Goal: Transaction & Acquisition: Purchase product/service

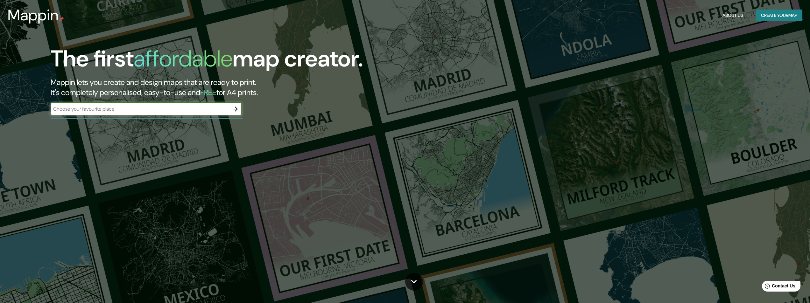
click at [121, 107] on input "text" at bounding box center [140, 108] width 178 height 7
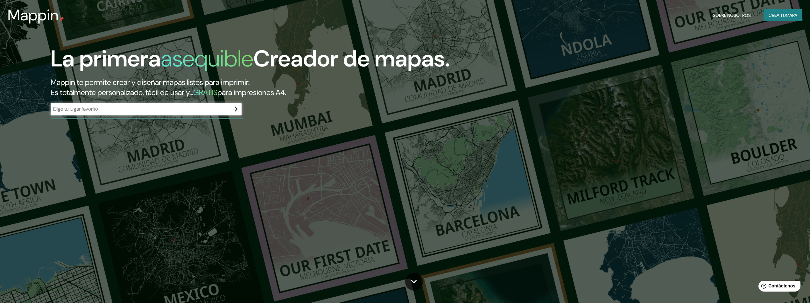
click at [151, 110] on input "text" at bounding box center [140, 108] width 178 height 7
paste input "Museo Regional de Ica "Adolfo Bermúdez Jenkins""
type input "Museo Regional de Ica "Adolfo Bermúdez Jenkins""
click at [233, 112] on icon "button" at bounding box center [235, 109] width 8 height 8
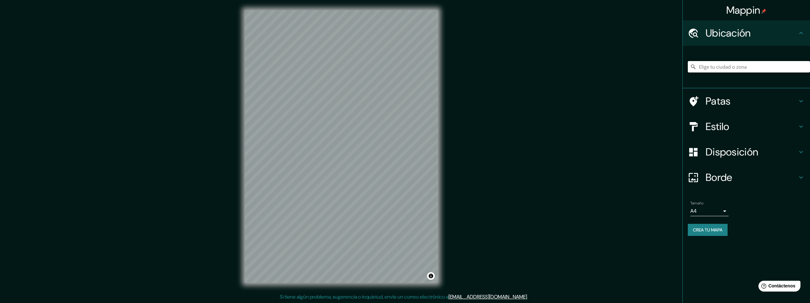
click at [731, 65] on input "Elige tu ciudad o zona" at bounding box center [749, 66] width 122 height 11
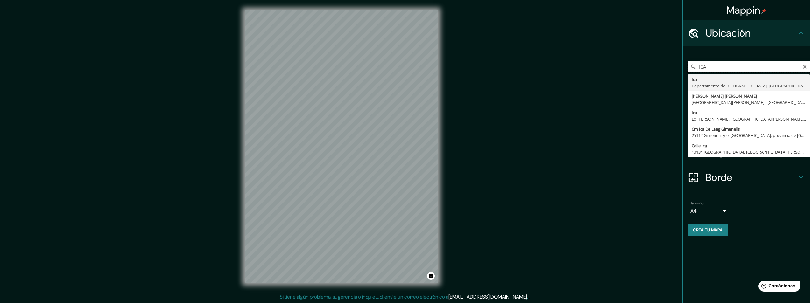
paste input "Museo Regional de Ica "Adolfo Bermúdez Jenkins""
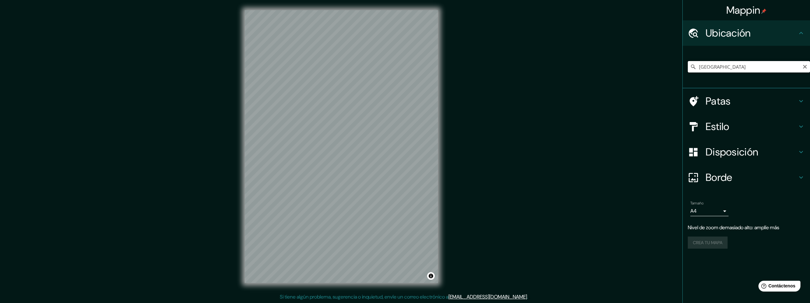
paste input "Museo Regional de Ica "Adolfo Bermúdez Jenkins""
type input "AlemMuseo Regional de Ica "Adolfo Bermúdez Jenkins"ania"
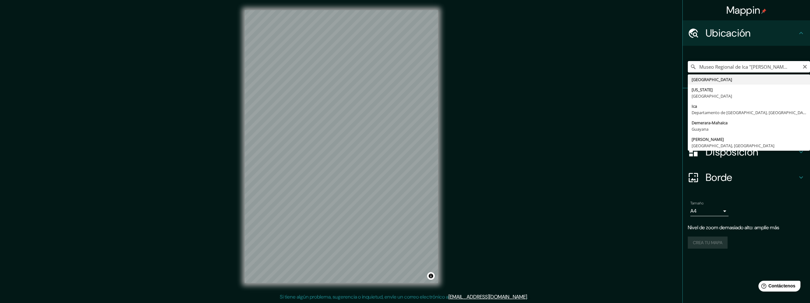
click at [744, 62] on input "AlemMuseo Regional de Ica "Adolfo Bermúdez Jenkins"ania" at bounding box center [749, 66] width 122 height 11
click at [753, 70] on input "AlemMuseo Regional de Ica "Adolfo Bermúdez Jenkins"ania" at bounding box center [749, 66] width 122 height 11
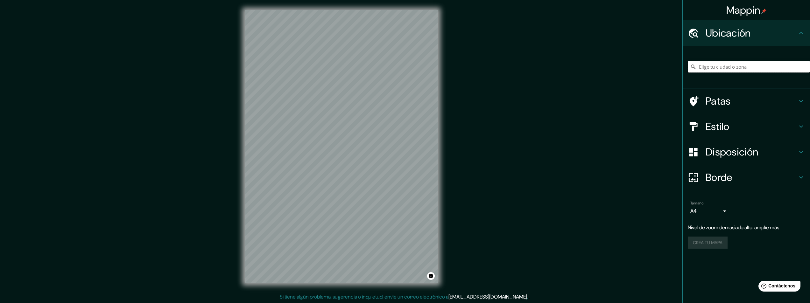
paste input "Museo Regional de Ica "Adolfo Bermúdez Jenkins""
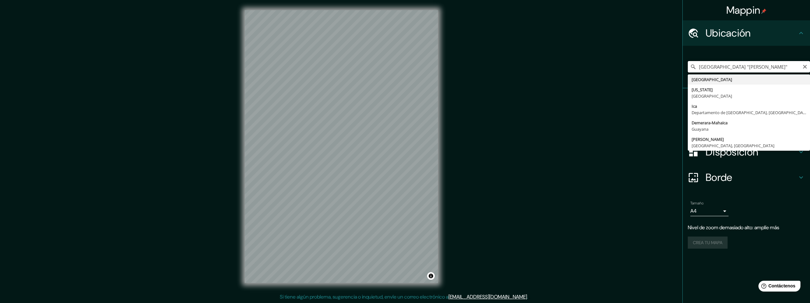
drag, startPoint x: 726, startPoint y: 71, endPoint x: 684, endPoint y: 73, distance: 41.8
click at [654, 72] on div "Mappin Ubicación Museo Regional de Ica "Adolfo Bermúdez Jenkins" Alemania Delaw…" at bounding box center [405, 152] width 810 height 304
click at [712, 72] on input "Museo Regional de Ica "Adolfo Bermúdez Jenkins"" at bounding box center [749, 66] width 122 height 11
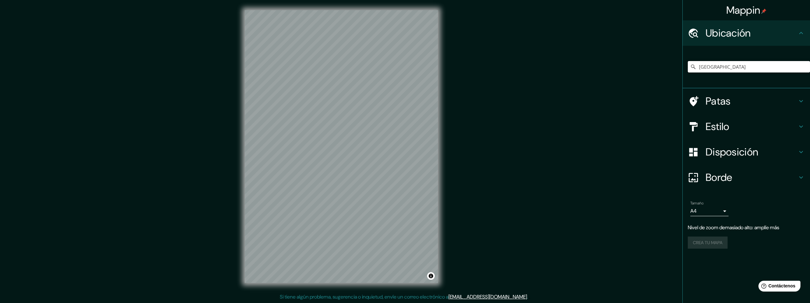
click at [712, 72] on input "Alemania" at bounding box center [749, 66] width 122 height 11
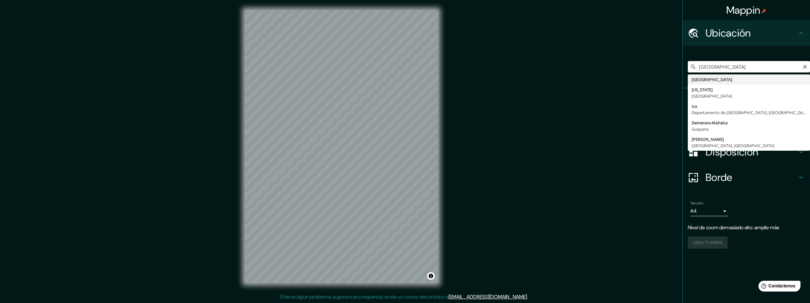
drag, startPoint x: 712, startPoint y: 73, endPoint x: 727, endPoint y: 62, distance: 18.3
click at [727, 62] on input "Alemania" at bounding box center [749, 66] width 122 height 11
click at [730, 66] on input "Alemania" at bounding box center [749, 66] width 122 height 11
click at [731, 66] on input "Alemania" at bounding box center [749, 66] width 122 height 11
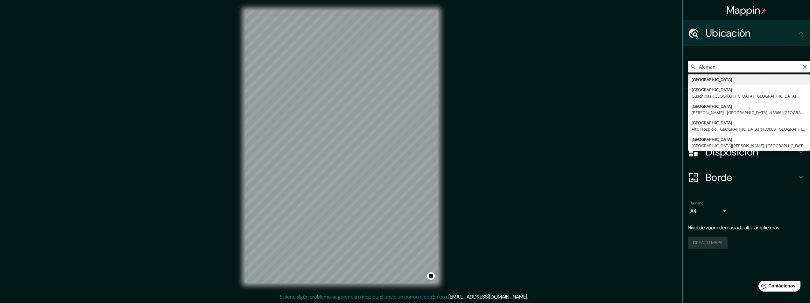
click at [729, 66] on input "Alemani" at bounding box center [749, 66] width 122 height 11
type input "A"
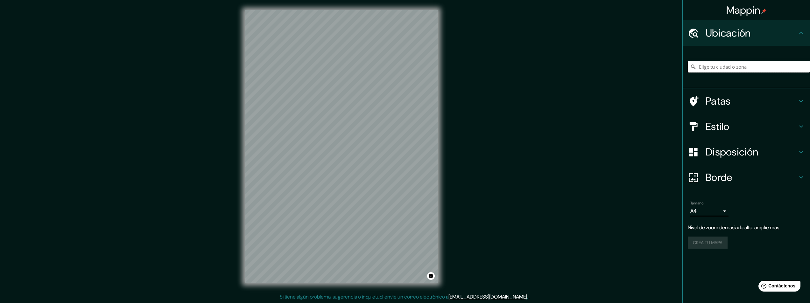
paste input "Museo Regional de Ica "Adolfo Bermúdez Jenkins""
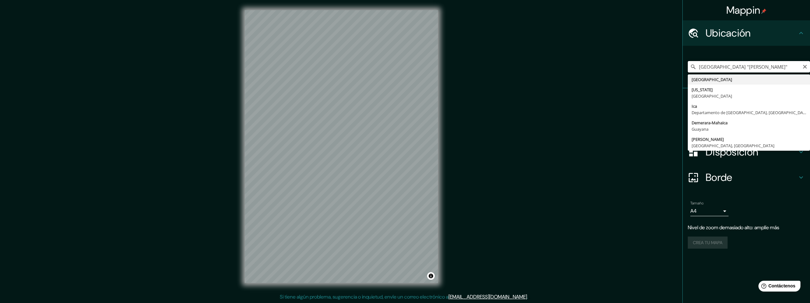
drag, startPoint x: 738, startPoint y: 65, endPoint x: 679, endPoint y: 79, distance: 60.6
click at [679, 79] on div "Mappin Ubicación Museo Regional de Ica "Adolfo Bermúdez Jenkins" Alemania Delaw…" at bounding box center [405, 152] width 810 height 304
type input "Ica, Departamento de Ica, Perú"
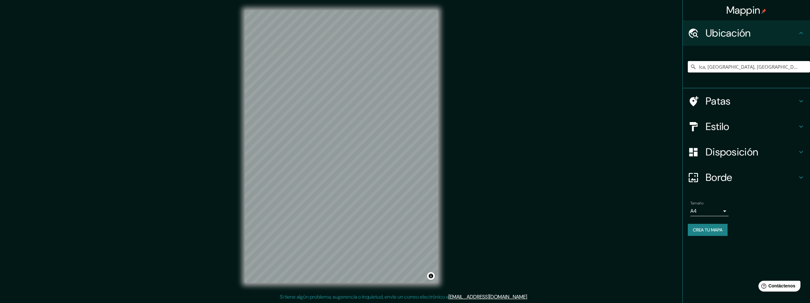
scroll to position [0, 0]
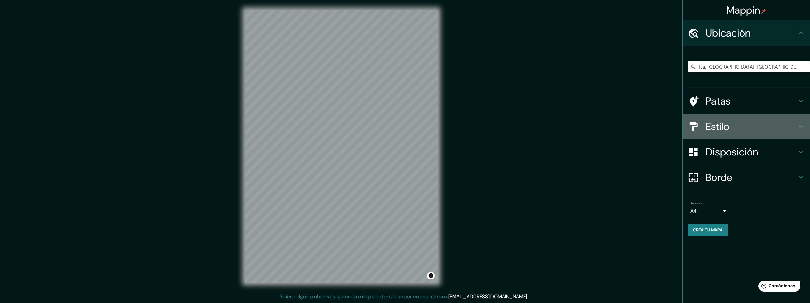
click at [717, 124] on font "Estilo" at bounding box center [718, 126] width 24 height 13
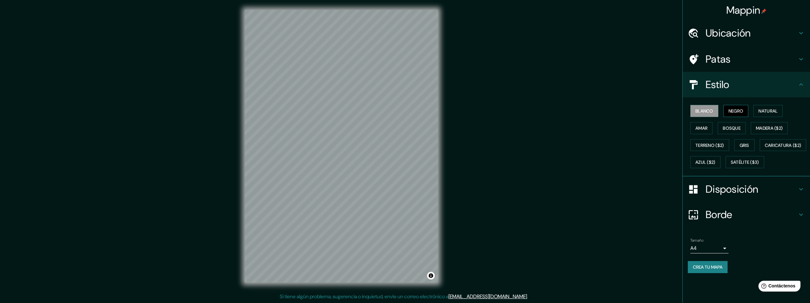
click at [744, 111] on font "Negro" at bounding box center [736, 111] width 15 height 6
click at [760, 111] on button "Natural" at bounding box center [768, 111] width 29 height 12
click at [748, 39] on font "Ubicación" at bounding box center [728, 32] width 45 height 13
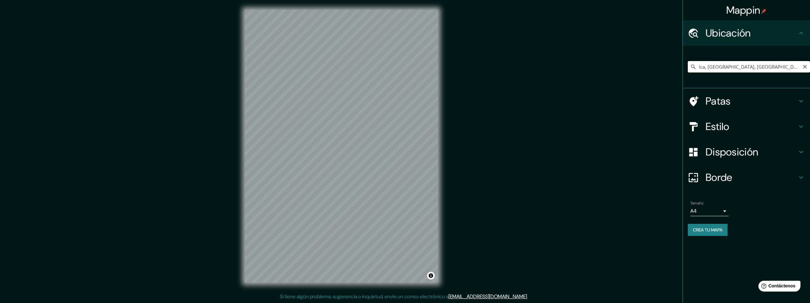
click at [765, 69] on input "Ica, Departamento de Ica, Perú" at bounding box center [749, 66] width 122 height 11
paste input "Museo Regional de Ica "Adolfo Bermúdez Jenkins""
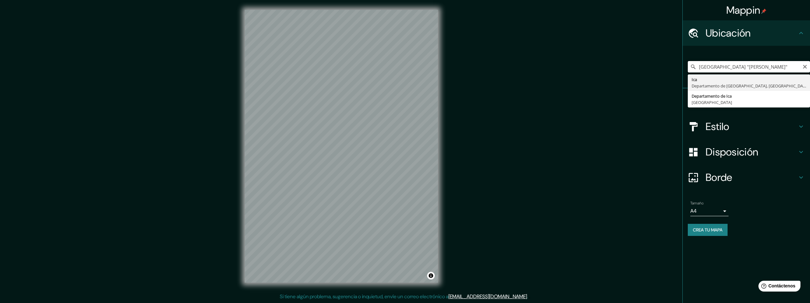
click at [784, 71] on input "Museo Regional de Ica "Adolfo Bermúdez Jenkins"" at bounding box center [749, 66] width 122 height 11
type input "Ica, Departamento de Ica, Perú"
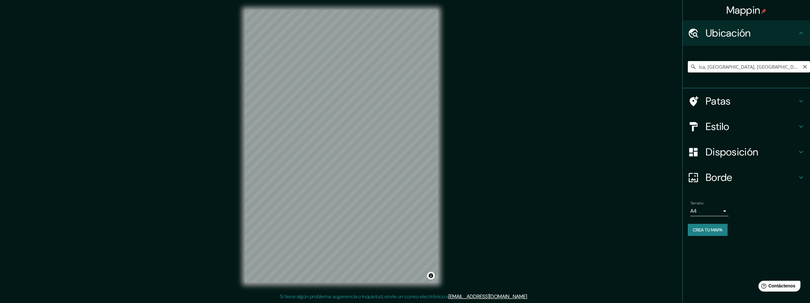
click at [744, 71] on input "Ica, Departamento de Ica, Perú" at bounding box center [749, 66] width 122 height 11
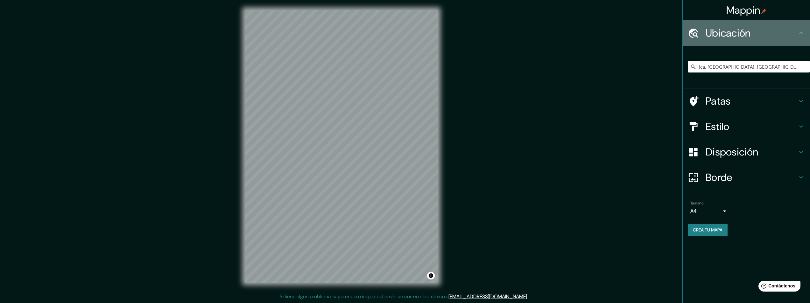
click at [805, 32] on icon at bounding box center [802, 33] width 8 height 8
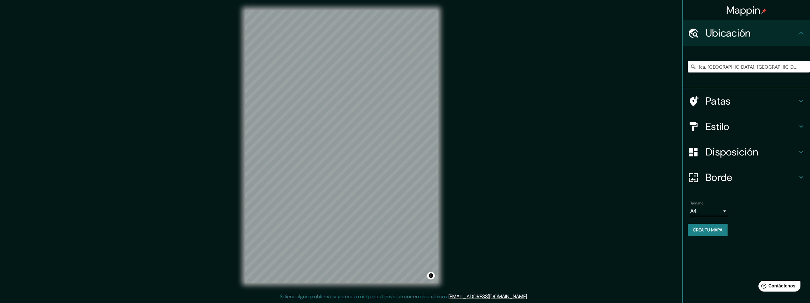
click at [729, 25] on div "Ubicación" at bounding box center [746, 32] width 127 height 25
click at [713, 70] on input "Ica, Departamento de Ica, Perú" at bounding box center [749, 66] width 122 height 11
click at [707, 232] on font "Crea tu mapa" at bounding box center [708, 230] width 30 height 6
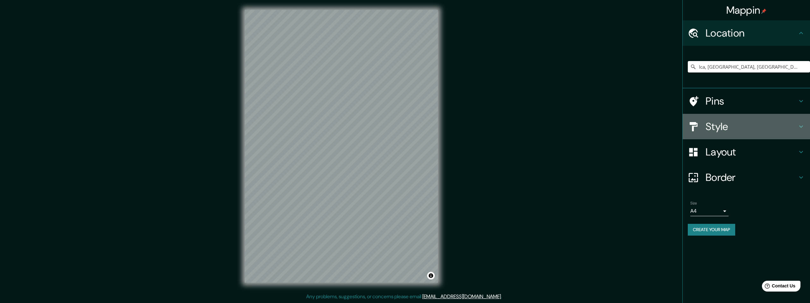
click at [752, 123] on h4 "Style" at bounding box center [752, 126] width 92 height 13
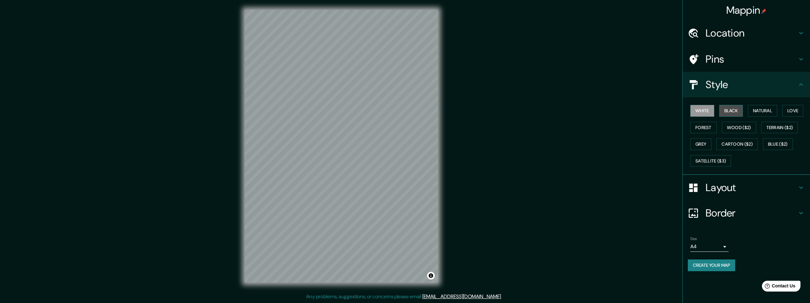
click at [739, 112] on button "Black" at bounding box center [732, 111] width 24 height 12
click at [726, 41] on div "Location" at bounding box center [746, 32] width 127 height 25
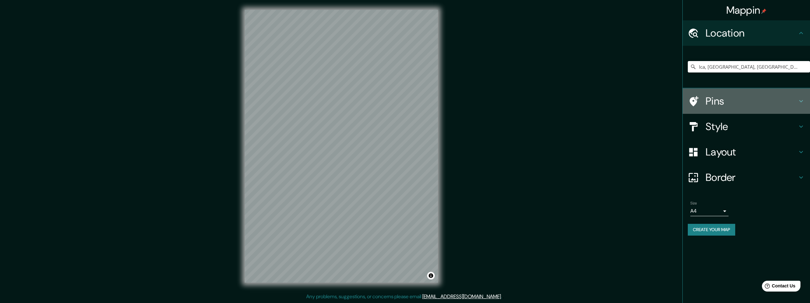
click at [805, 99] on div "Pins" at bounding box center [746, 101] width 127 height 25
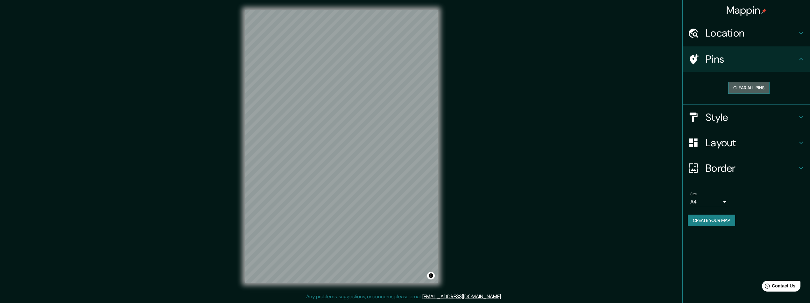
click at [754, 89] on button "Clear all pins" at bounding box center [749, 88] width 41 height 12
click at [742, 89] on button "Clear all pins" at bounding box center [749, 88] width 41 height 12
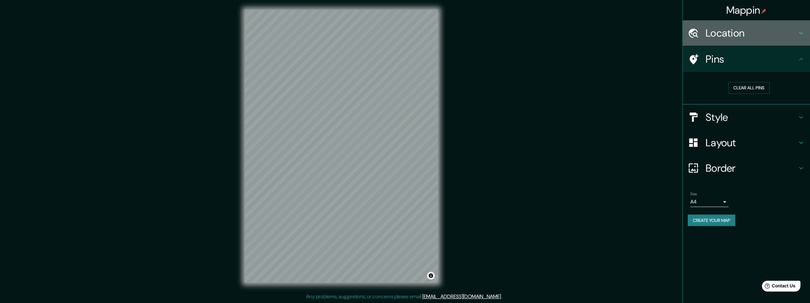
click at [779, 40] on div "Location" at bounding box center [746, 32] width 127 height 25
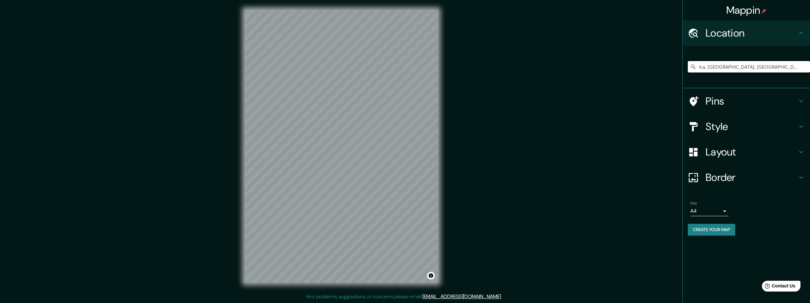
click at [789, 66] on input "Ica, Departamento de Ica, Perú" at bounding box center [749, 66] width 122 height 11
drag, startPoint x: 777, startPoint y: 69, endPoint x: 789, endPoint y: 72, distance: 12.4
click at [789, 72] on input "Ica, Departamento de Ica, Perú" at bounding box center [749, 66] width 122 height 11
click at [786, 66] on input "Ica, Departamento de Ica, Perú" at bounding box center [749, 66] width 122 height 11
click at [231, 205] on div "Mappin Location Ica, Departamento de Ica, Perú Ica Departamento de Ica, Perú De…" at bounding box center [405, 152] width 810 height 304
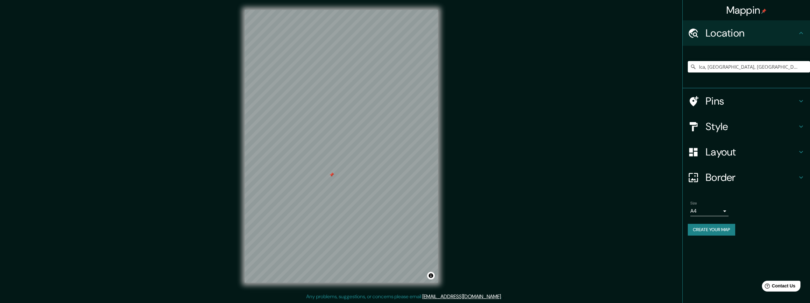
click at [333, 173] on div at bounding box center [331, 175] width 5 height 5
click at [448, 257] on div "© Mapbox © OpenStreetMap Improve this map" at bounding box center [342, 147] width 214 height 294
click at [395, 9] on div "© Mapbox © OpenStreetMap Improve this map" at bounding box center [342, 147] width 214 height 294
click at [715, 68] on input "Ica, Departamento de Ica, Perú" at bounding box center [749, 66] width 122 height 11
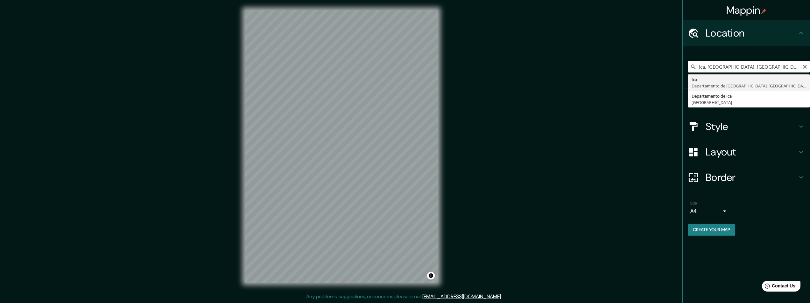
click at [715, 68] on input "Ica, Departamento de Ica, Perú" at bounding box center [749, 66] width 122 height 11
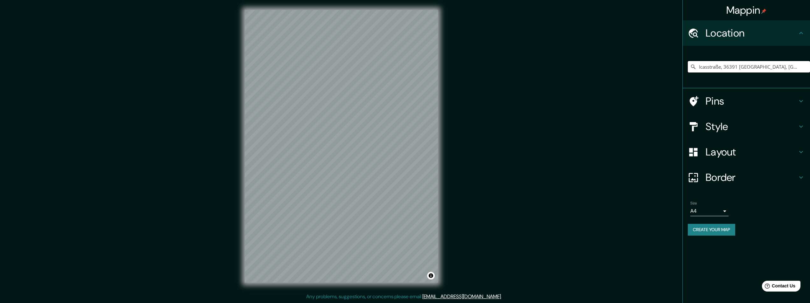
type input "Icasstraße, 36391 Sinntal, Alemania"
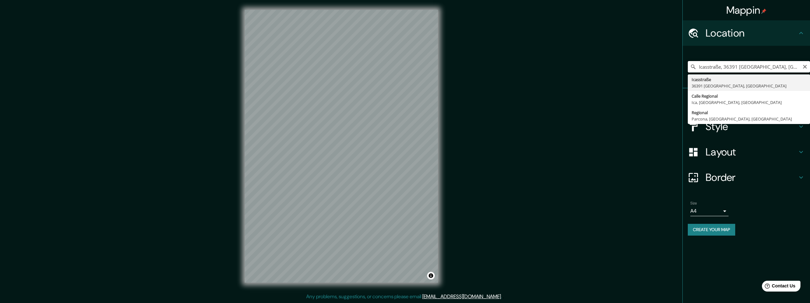
click at [707, 69] on input "Icasstraße, 36391 Sinntal, Alemania" at bounding box center [749, 66] width 122 height 11
click at [806, 69] on input "Icasstraße, 36391 Sinntal, Alemania" at bounding box center [749, 66] width 122 height 11
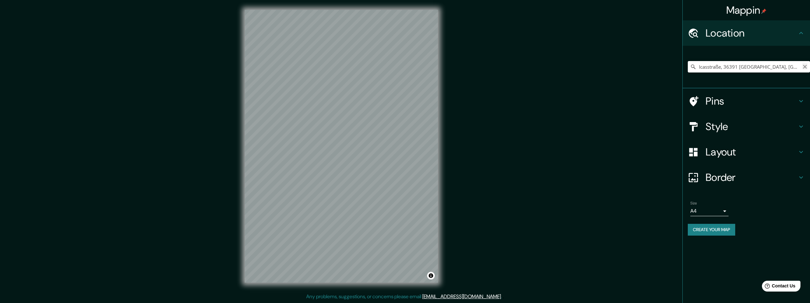
click at [804, 69] on icon "Clear" at bounding box center [805, 66] width 5 height 5
paste input ""Adolfo Bermúdez Jenkins""
click at [769, 68] on input ""Adolfo Bermúdez Jenkins"ICA" at bounding box center [749, 66] width 122 height 11
click at [781, 69] on input ""Adolfo Bermúdez Jenkins"ICA" at bounding box center [749, 66] width 122 height 11
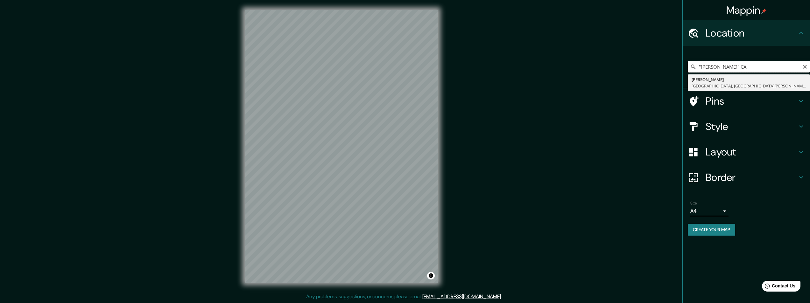
click at [781, 69] on input ""Adolfo Bermúdez Jenkins"ICA" at bounding box center [749, 66] width 122 height 11
type input "Pasaje Bermúdez, Punta Arenas, Región de Magallanes y de la Antártica Chilena 6…"
click at [767, 62] on input "Pasaje Bermúdez, Punta Arenas, Región de Magallanes y de la Antártica Chilena 6…" at bounding box center [749, 66] width 122 height 11
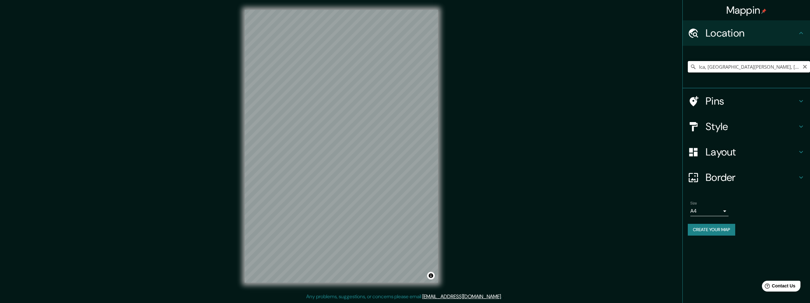
click at [772, 67] on input "Ica, Lo Prado, Región Metropolitana de Santiago 8980000, Chile" at bounding box center [749, 66] width 122 height 11
click at [750, 64] on input "Ica, Lo Prado, Región Metropolitana de Santiago 8980000, Chile" at bounding box center [749, 66] width 122 height 11
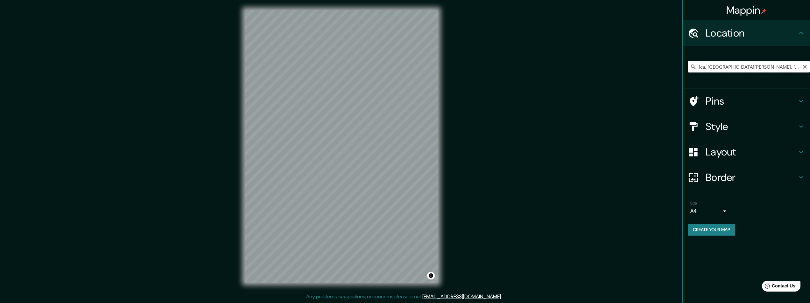
scroll to position [0, 39]
drag, startPoint x: 709, startPoint y: 70, endPoint x: 812, endPoint y: 68, distance: 103.2
click at [810, 68] on html "Mappin Location Ica, Lo Prado, Región Metropolitana de Santiago 8980000, Chile …" at bounding box center [405, 151] width 810 height 303
drag, startPoint x: 707, startPoint y: 63, endPoint x: 815, endPoint y: 62, distance: 107.6
click at [810, 62] on html "Mappin Location Ica, Lo Prado, Región Metropolitana de Santiago 8980000, Chile …" at bounding box center [405, 151] width 810 height 303
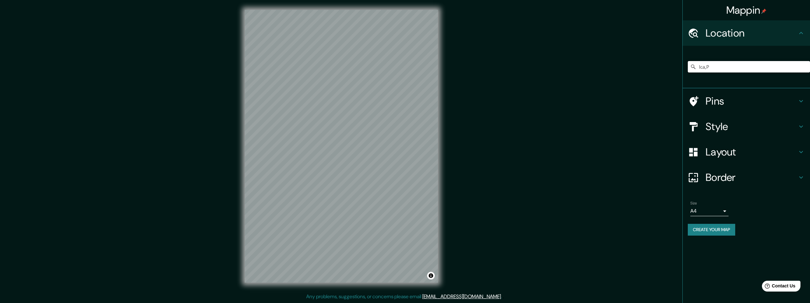
scroll to position [0, 0]
drag, startPoint x: 742, startPoint y: 70, endPoint x: 708, endPoint y: 61, distance: 35.8
click at [708, 61] on div "Ica,PLAYA VEA Cl Playa 43839 Creixell, provincia de Tarragona, España" at bounding box center [749, 67] width 122 height 32
click at [657, 179] on div "Mappin Location Ica, Lo Prado, Región Metropolitana de Santiago 8980000, Chile …" at bounding box center [405, 152] width 810 height 304
click at [223, 55] on div "Mappin Location Ica, Lo Prado, Región Metropolitana de Santiago 8980000, Chile …" at bounding box center [405, 152] width 810 height 304
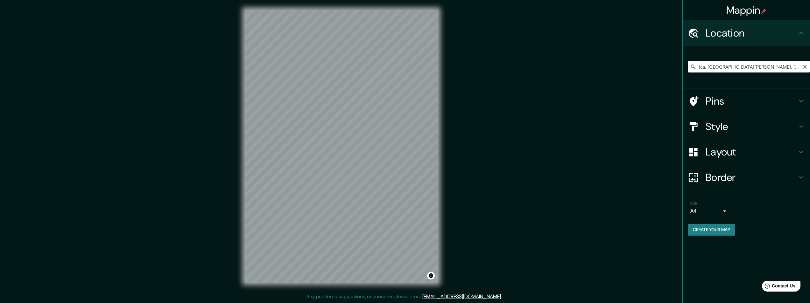
click at [758, 69] on input "Ica, Lo Prado, Región Metropolitana de Santiago 8980000, Chile" at bounding box center [749, 66] width 122 height 11
click at [225, 123] on div "Mappin Location Ica, Lo Prado, Región Metropolitana de Santiago 8980000, Chile …" at bounding box center [405, 152] width 810 height 304
click at [212, 129] on div "Mappin Location Ica, Lo Prado, Región Metropolitana de Santiago 8980000, Chile …" at bounding box center [405, 152] width 810 height 304
click at [198, 129] on div "Mappin Location Ica, Lo Prado, Región Metropolitana de Santiago 8980000, Chile …" at bounding box center [405, 152] width 810 height 304
click at [198, 181] on div "Mappin Location Ica, Lo Prado, Región Metropolitana de Santiago 8980000, Chile …" at bounding box center [405, 152] width 810 height 304
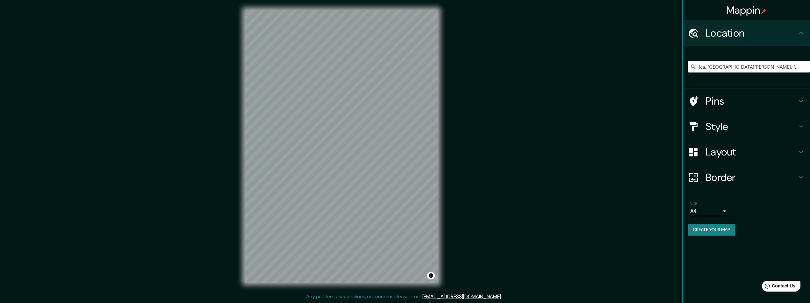
click at [233, 184] on div "Mappin Location Ica, Lo Prado, Región Metropolitana de Santiago 8980000, Chile …" at bounding box center [405, 152] width 810 height 304
click at [243, 153] on div "© Mapbox © OpenStreetMap Improve this map" at bounding box center [342, 147] width 214 height 294
click at [173, 199] on div "Mappin Location Ica, Lo Prado, Región Metropolitana de Santiago 8980000, Chile …" at bounding box center [405, 152] width 810 height 304
click at [171, 199] on div "Mappin Location Ica, Lo Prado, Región Metropolitana de Santiago 8980000, Chile …" at bounding box center [405, 152] width 810 height 304
click at [723, 73] on div "Ica, Lo Prado, Región Metropolitana de Santiago 8980000, Chile" at bounding box center [749, 67] width 122 height 32
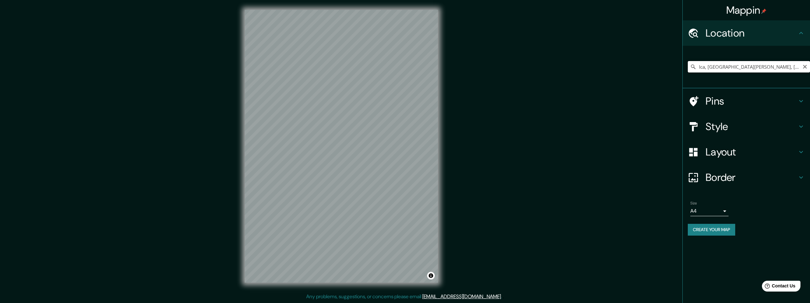
click at [721, 63] on input "Ica, Lo Prado, Región Metropolitana de Santiago 8980000, Chile" at bounding box center [749, 66] width 122 height 11
click at [728, 68] on input "Ica, Lo Prado, Región Metropolitana de Santiago 8980000, Chile" at bounding box center [749, 66] width 122 height 11
drag, startPoint x: 719, startPoint y: 70, endPoint x: 792, endPoint y: 72, distance: 72.6
click at [792, 72] on input "Ica, Lo Prado, Región Metropolitana de Santiago 8980000, Chile" at bounding box center [749, 66] width 122 height 11
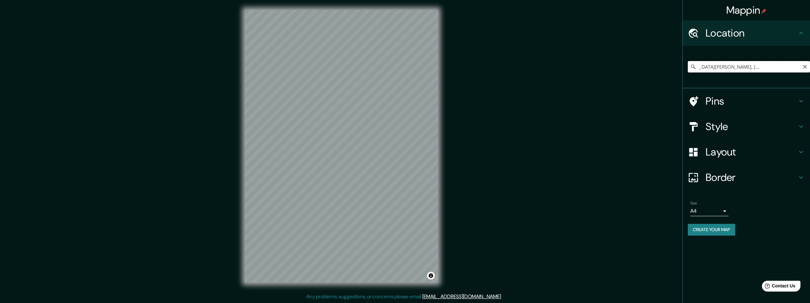
click at [792, 72] on input "Ica, Lo Prado, Región Metropolitana de Santiago 8980000, Chile" at bounding box center [749, 66] width 122 height 11
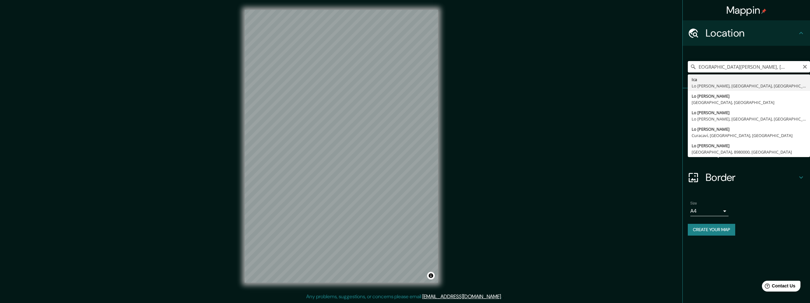
scroll to position [0, 13]
type input "Ica, Lo Prado, Región Metropolitana de Santiagohile"
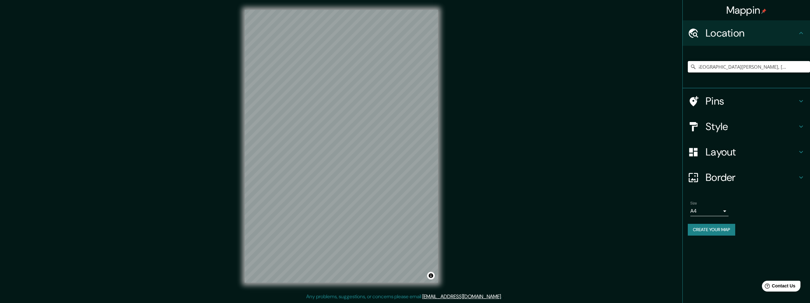
scroll to position [0, 0]
